Goal: Ask a question

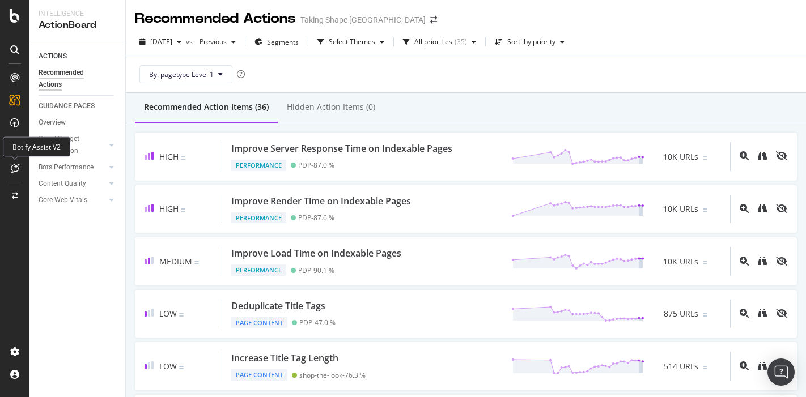
click at [16, 163] on div at bounding box center [15, 168] width 18 height 18
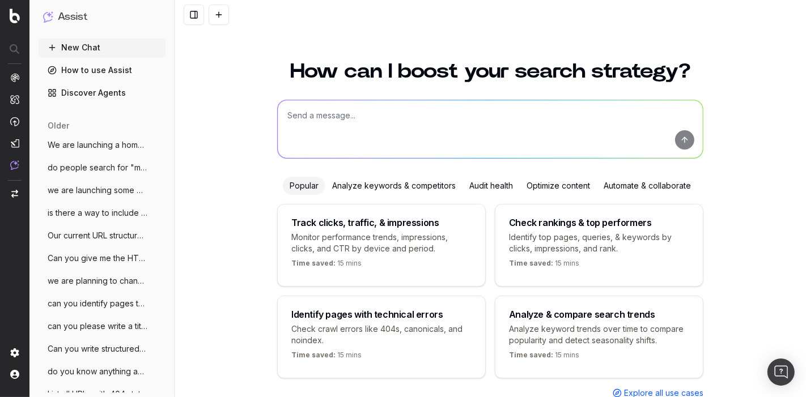
scroll to position [32, 0]
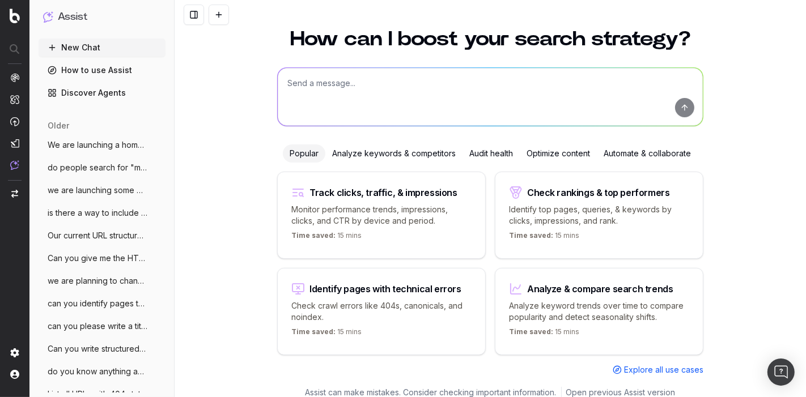
click at [358, 77] on textarea at bounding box center [490, 97] width 425 height 58
paste textarea "is it bad to name a second iteration of a product as "NAME 2.0"? For SEO & digi…"
type textarea "is it bad to name a second iteration of a product as "NAME 2.0"? For SEO & digi…"
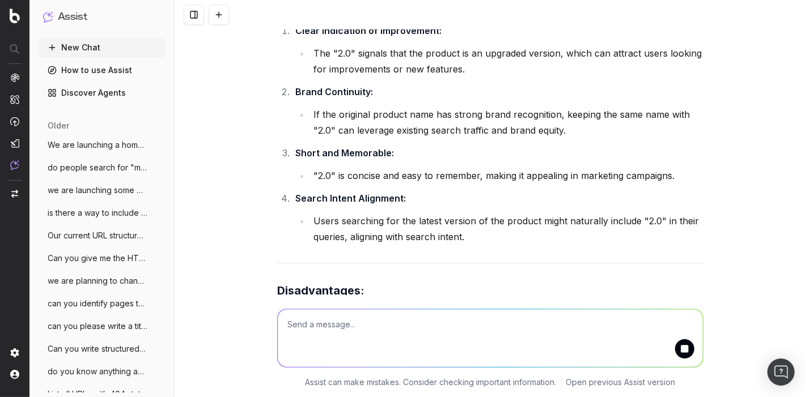
scroll to position [147, 0]
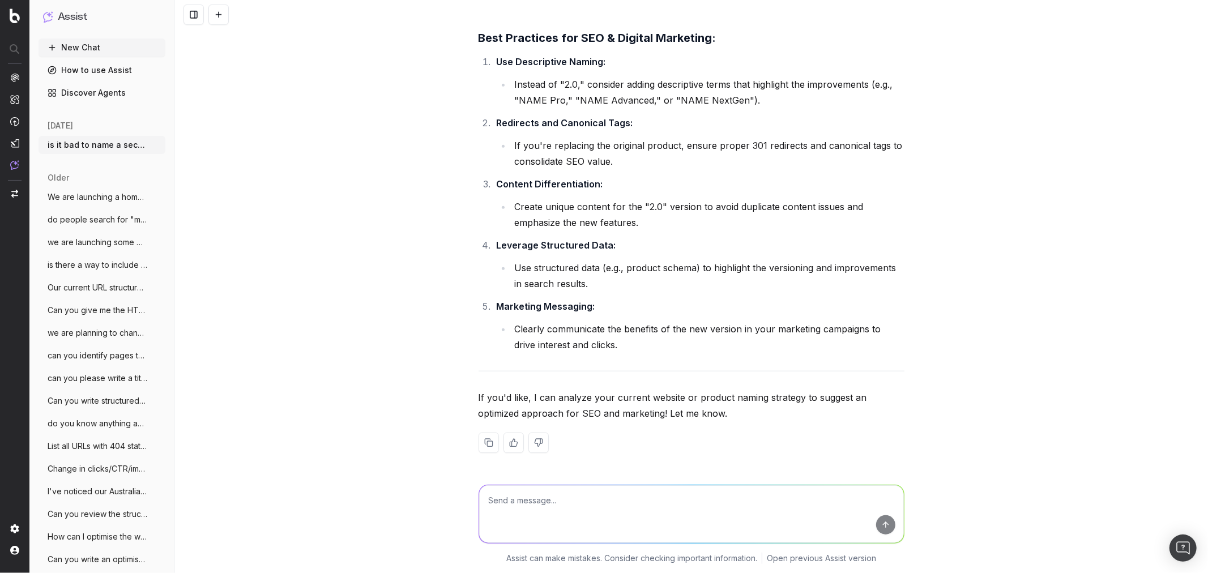
scroll to position [709, 0]
